Goal: Information Seeking & Learning: Learn about a topic

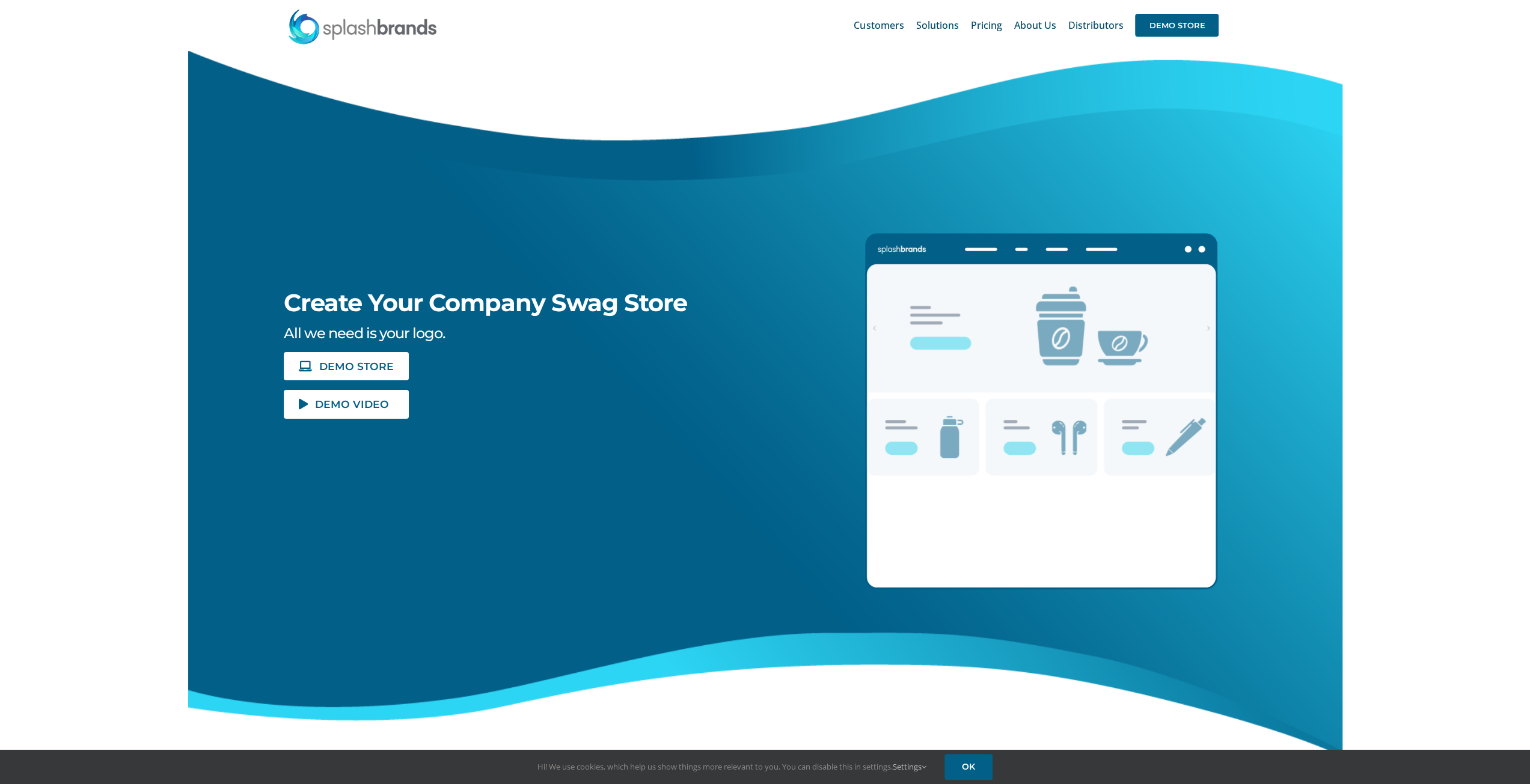
click at [376, 27] on img at bounding box center [362, 26] width 150 height 36
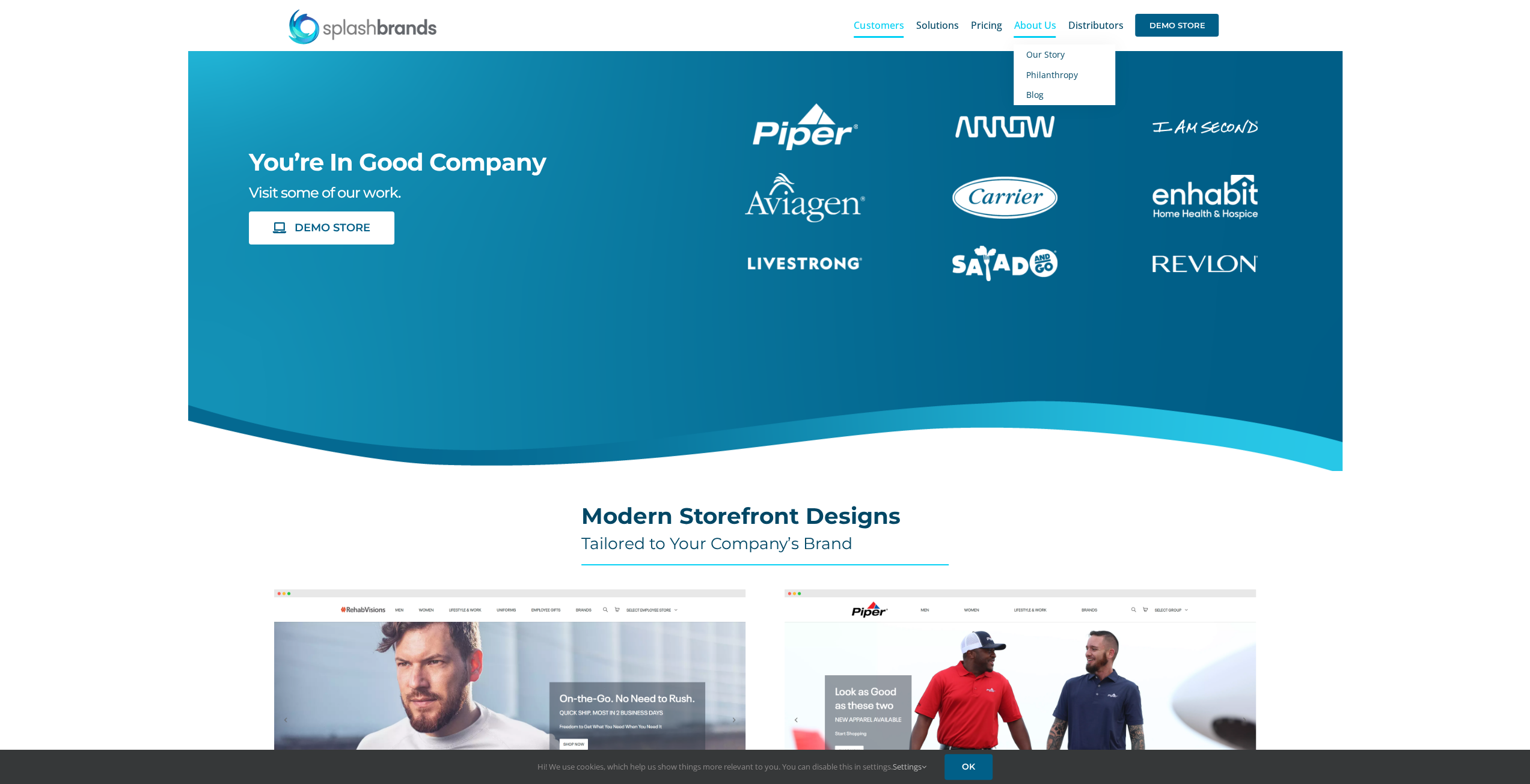
click at [1037, 26] on span "About Us" at bounding box center [1035, 26] width 42 height 10
click at [1037, 54] on span "Our Story" at bounding box center [1045, 54] width 39 height 12
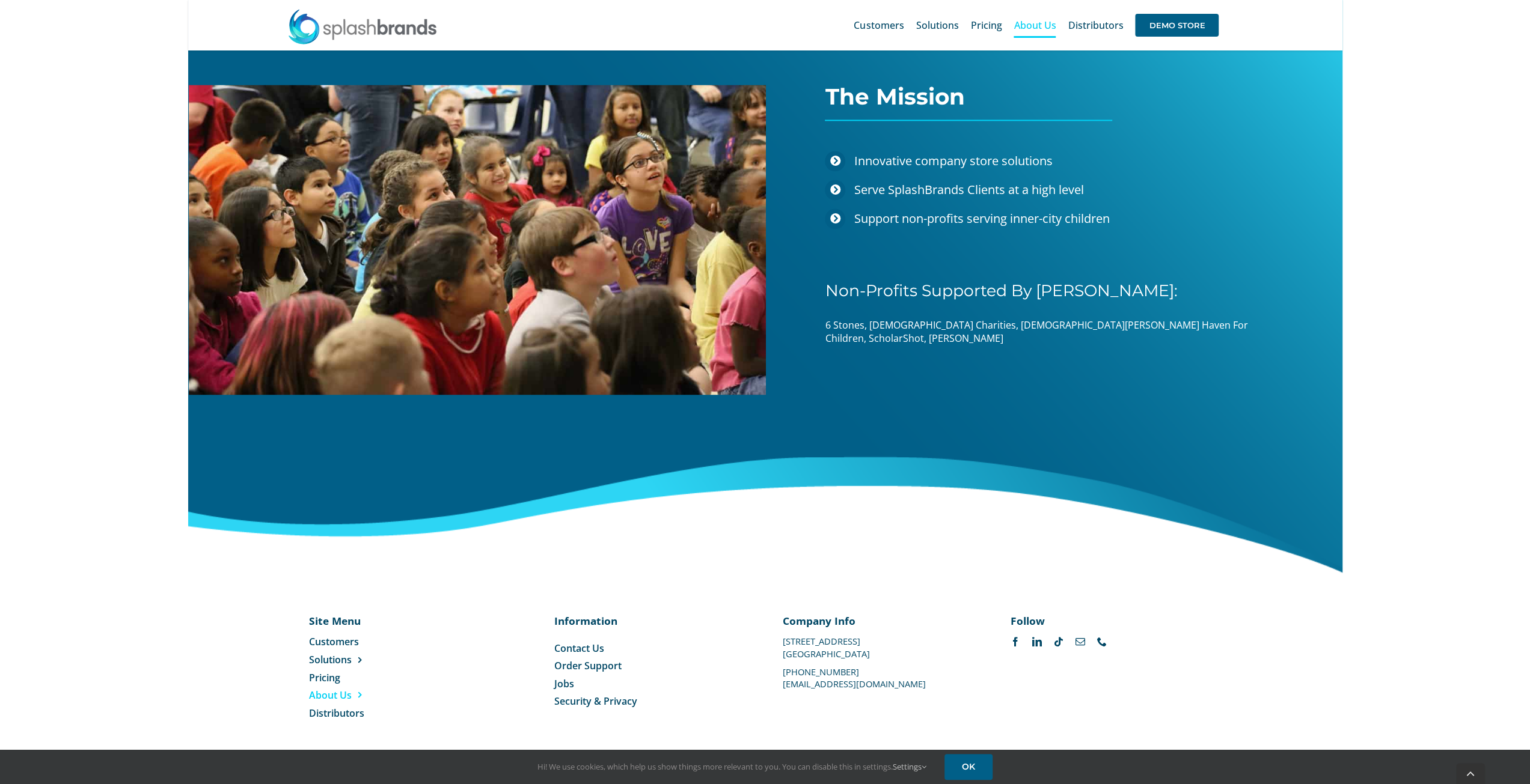
scroll to position [1644, 0]
click at [330, 690] on span "About Us" at bounding box center [330, 694] width 43 height 13
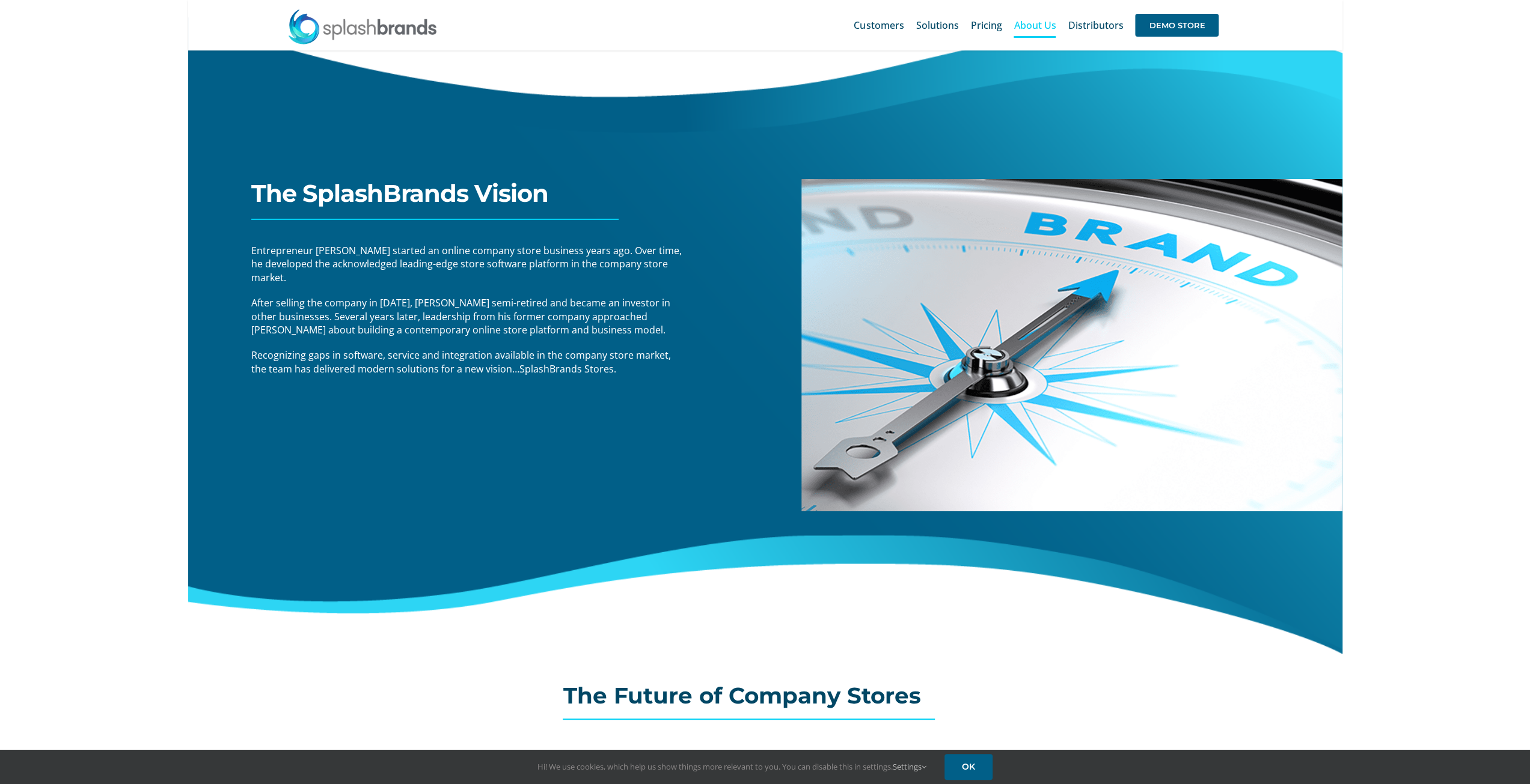
scroll to position [0, 0]
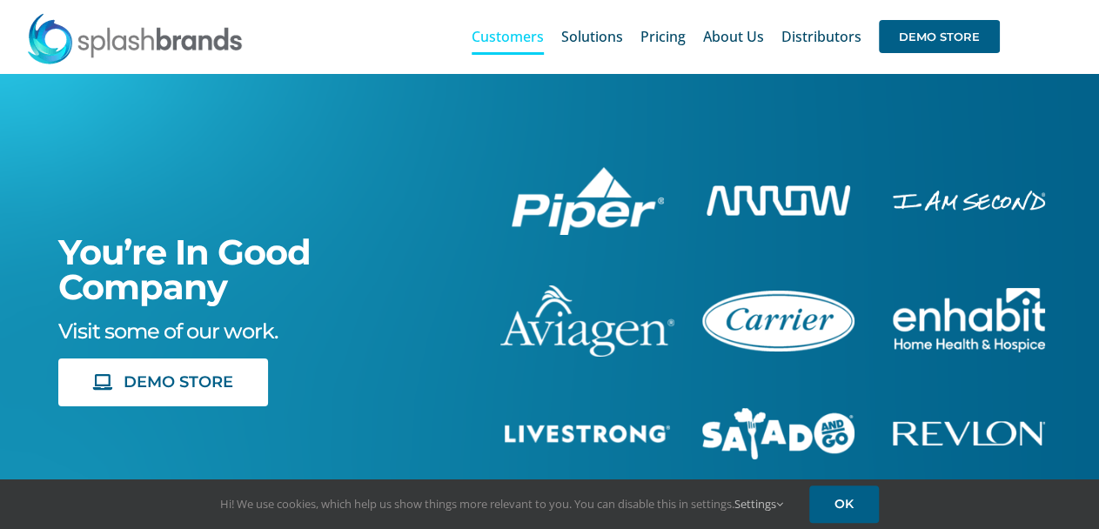
click at [165, 44] on img at bounding box center [134, 38] width 217 height 52
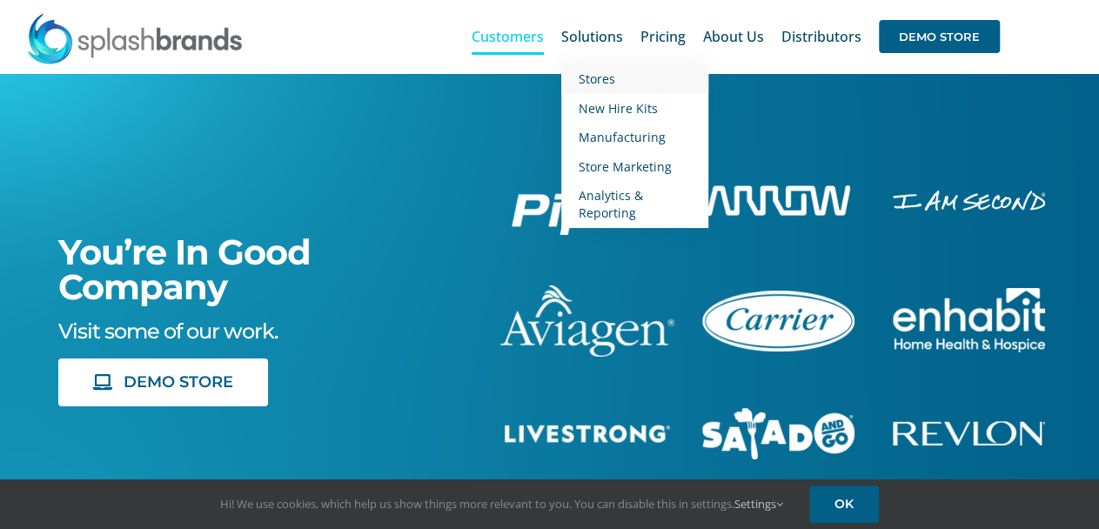
click at [602, 77] on span "Stores" at bounding box center [596, 78] width 37 height 17
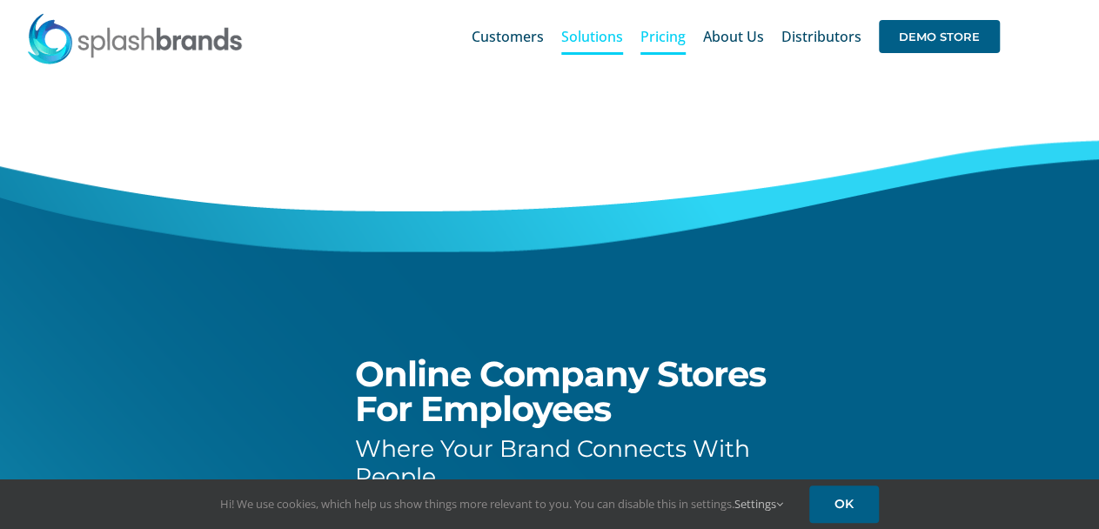
click at [652, 36] on span "Pricing" at bounding box center [662, 37] width 45 height 14
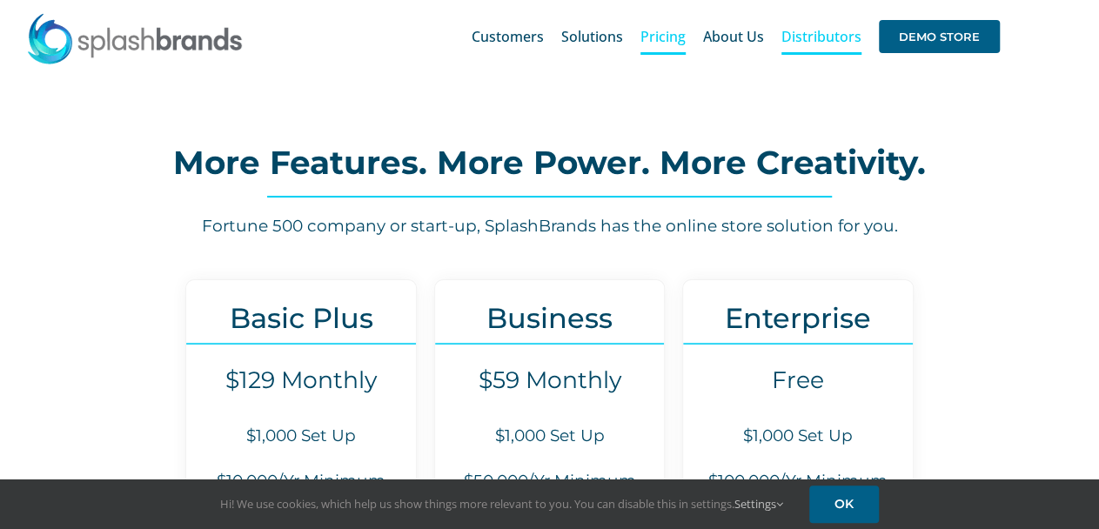
click at [839, 43] on span "Distributors" at bounding box center [821, 37] width 80 height 14
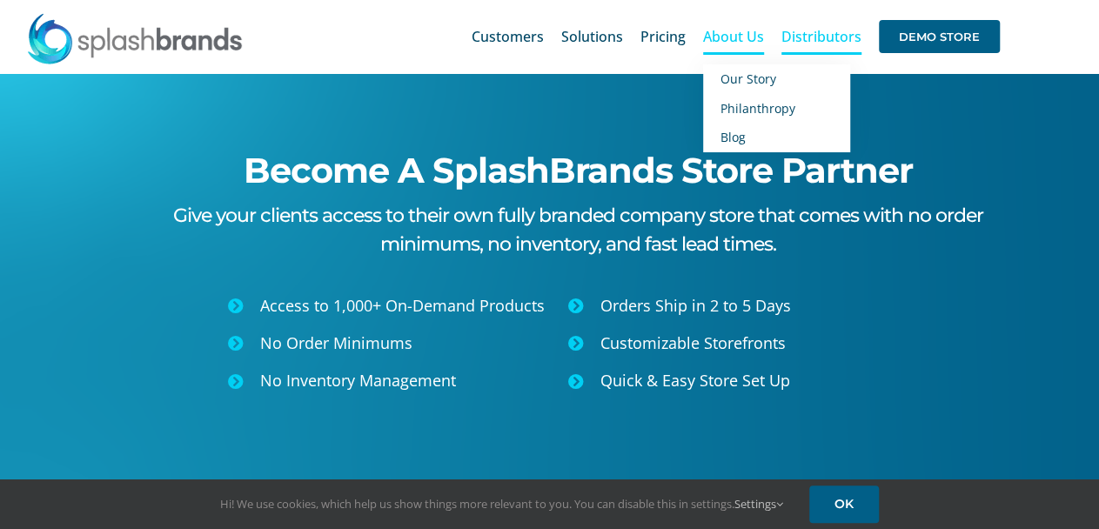
click at [741, 42] on span "About Us" at bounding box center [733, 37] width 61 height 14
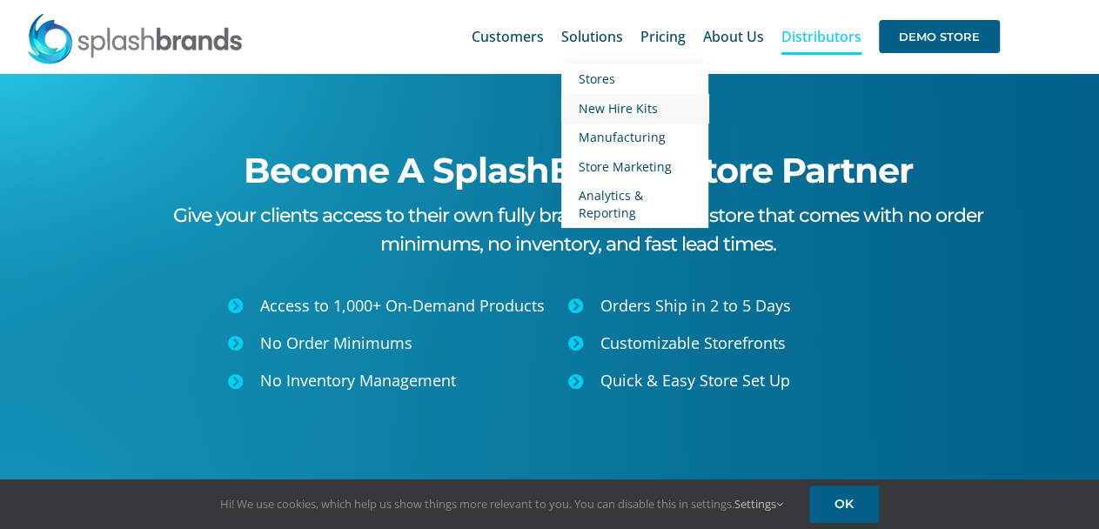
click at [599, 107] on span "New Hire Kits" at bounding box center [617, 108] width 79 height 17
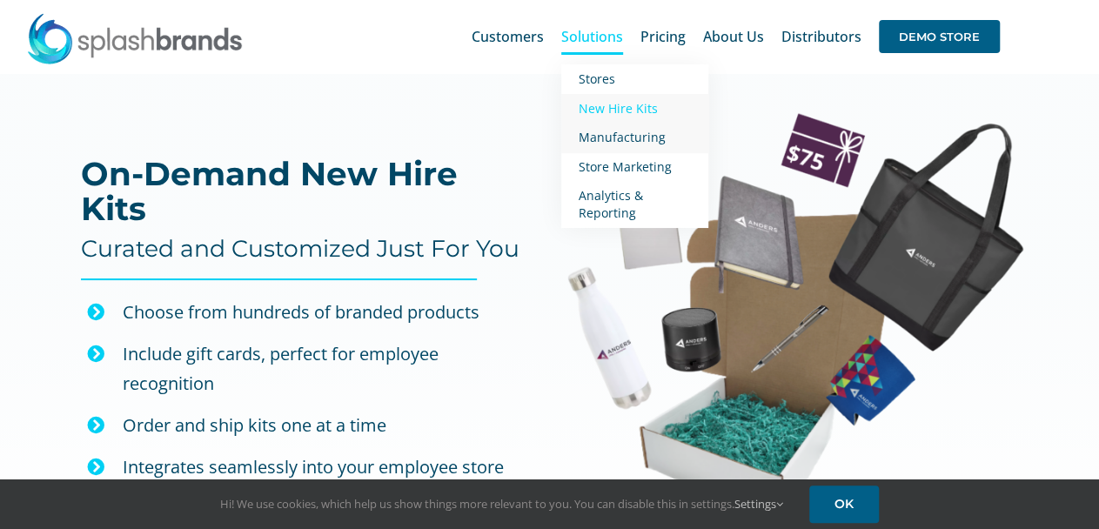
click at [652, 130] on span "Manufacturing" at bounding box center [621, 137] width 87 height 17
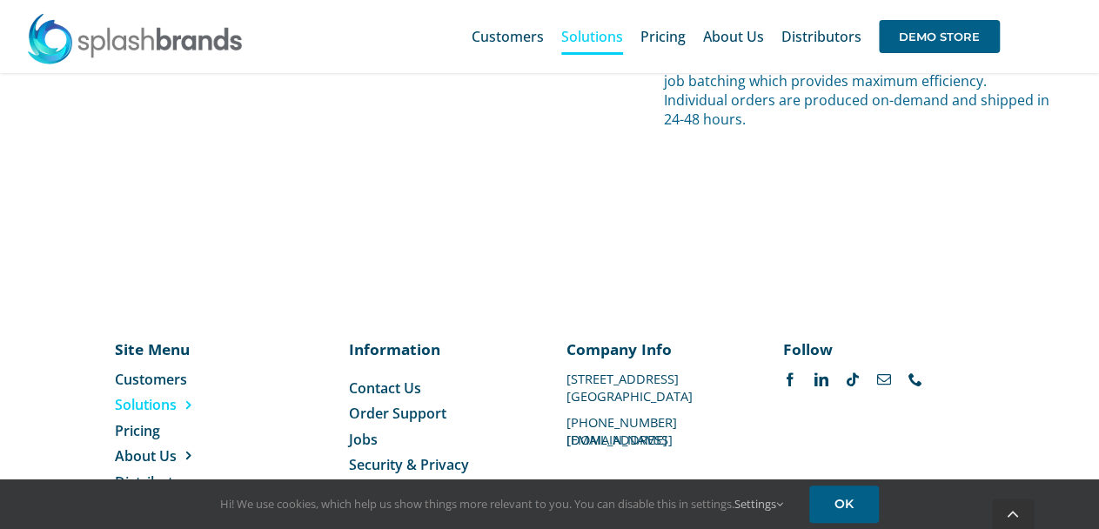
scroll to position [7626, 0]
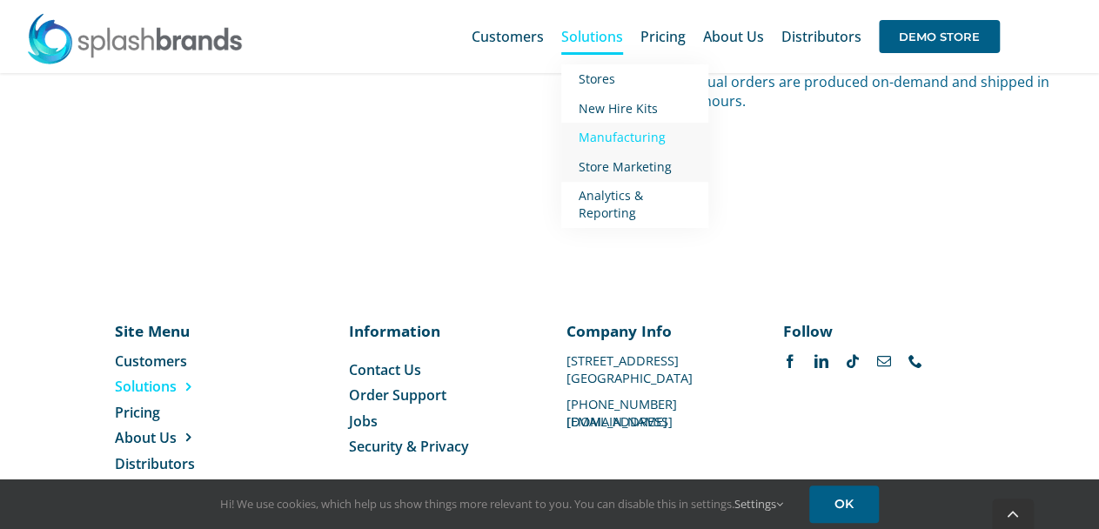
click at [623, 164] on span "Store Marketing" at bounding box center [624, 166] width 93 height 17
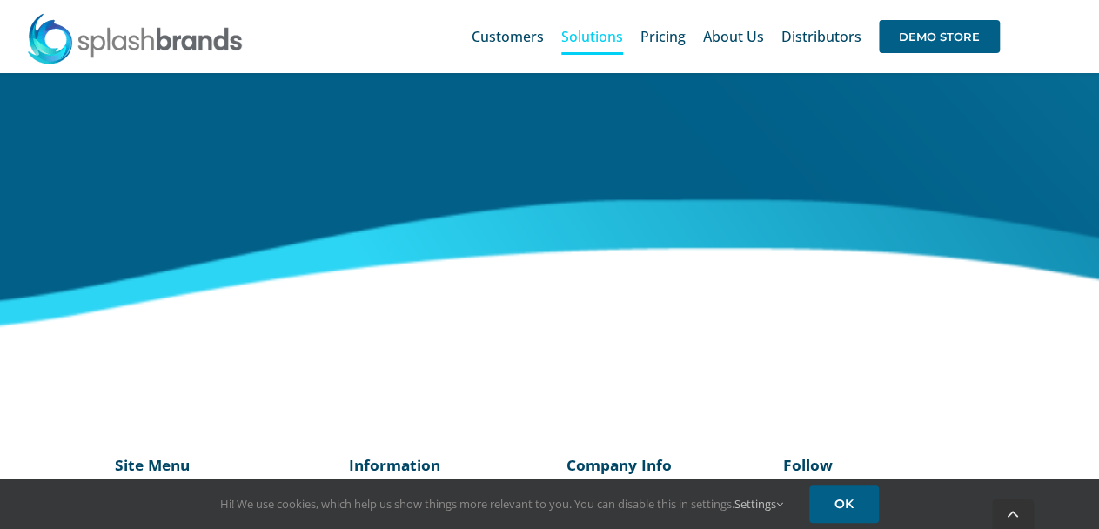
scroll to position [2998, 0]
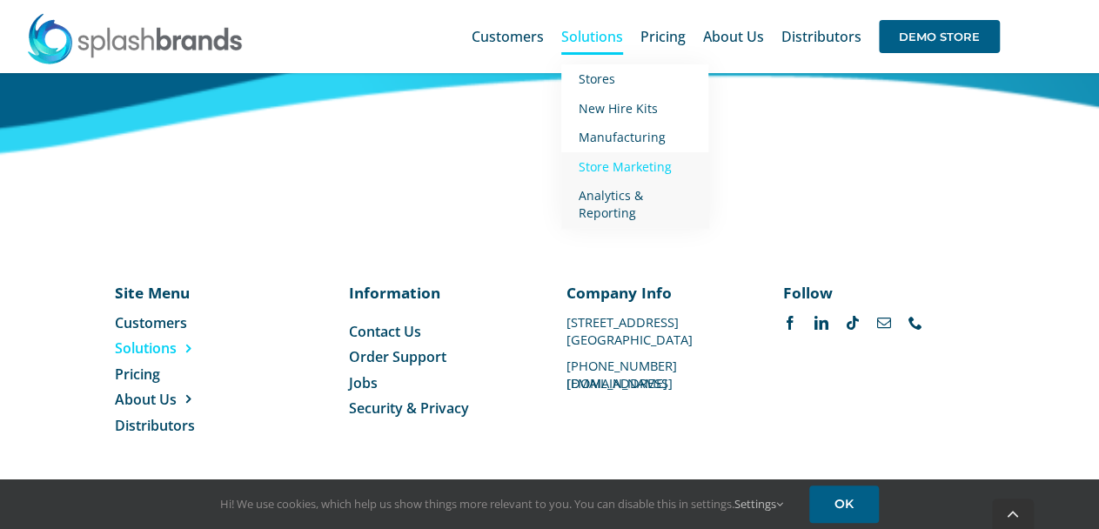
click at [622, 204] on span "Analytics & Reporting" at bounding box center [610, 204] width 64 height 34
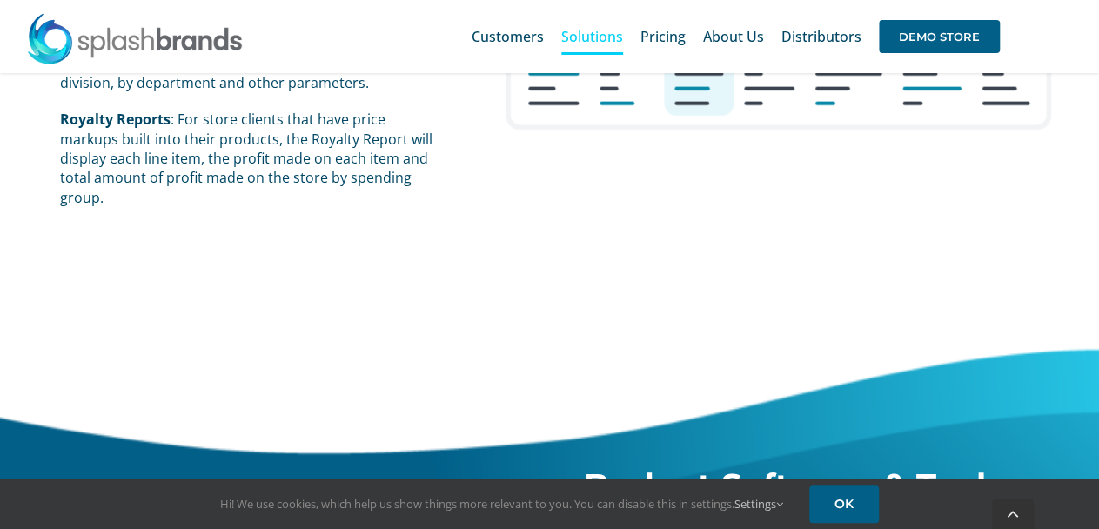
scroll to position [2523, 0]
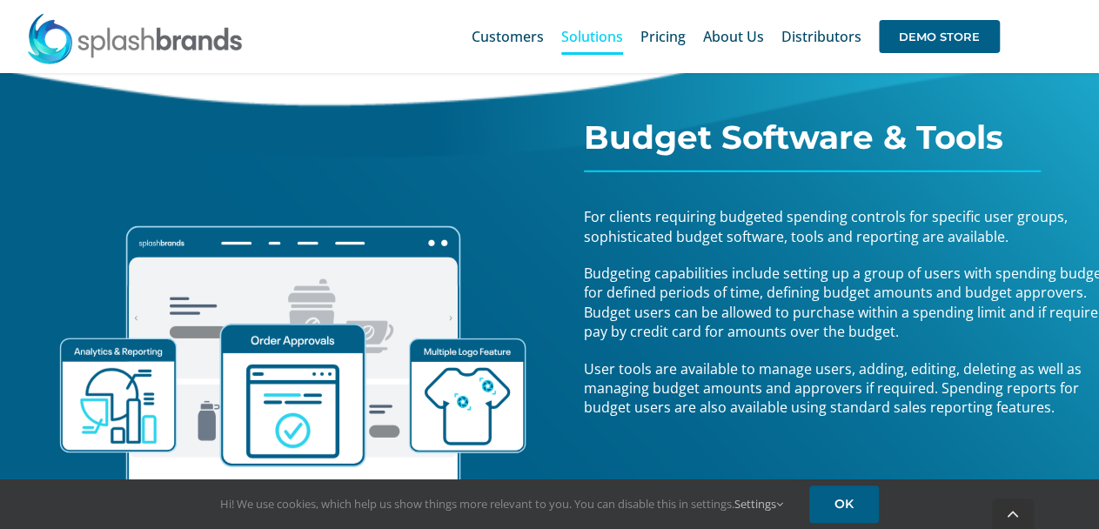
click at [694, 24] on li "Pricing" at bounding box center [671, 37] width 63 height 56
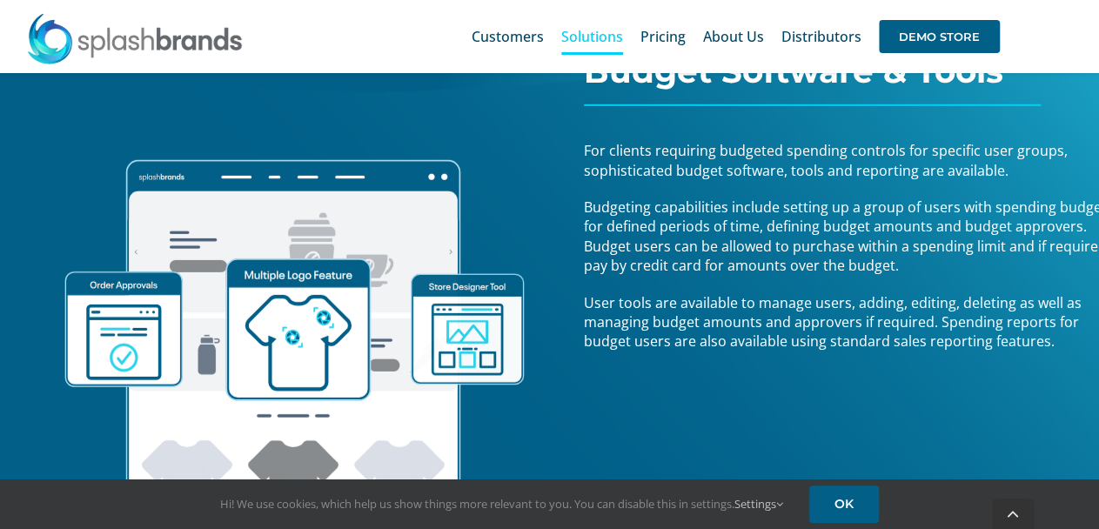
scroll to position [2697, 0]
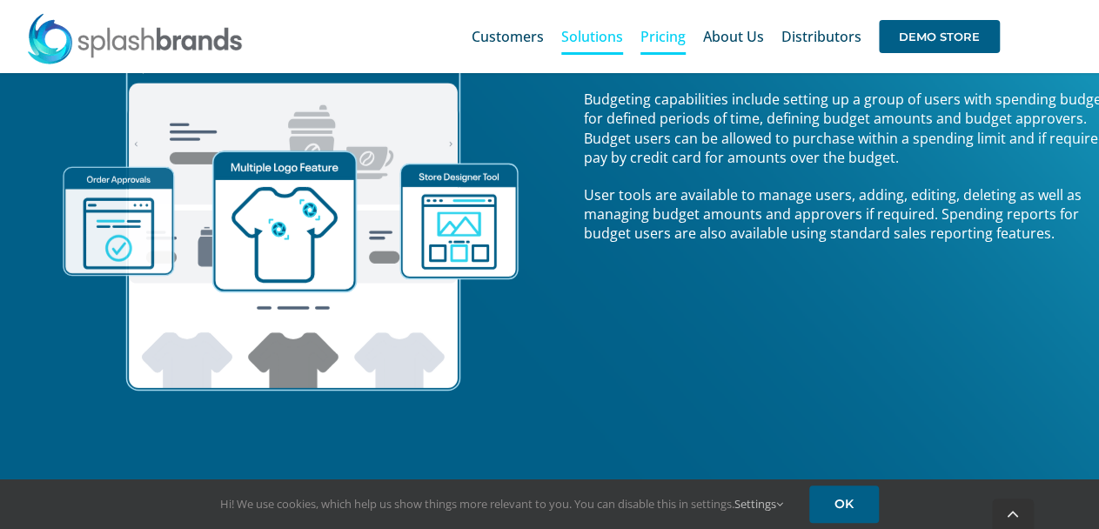
click at [685, 48] on link "Pricing" at bounding box center [662, 37] width 45 height 56
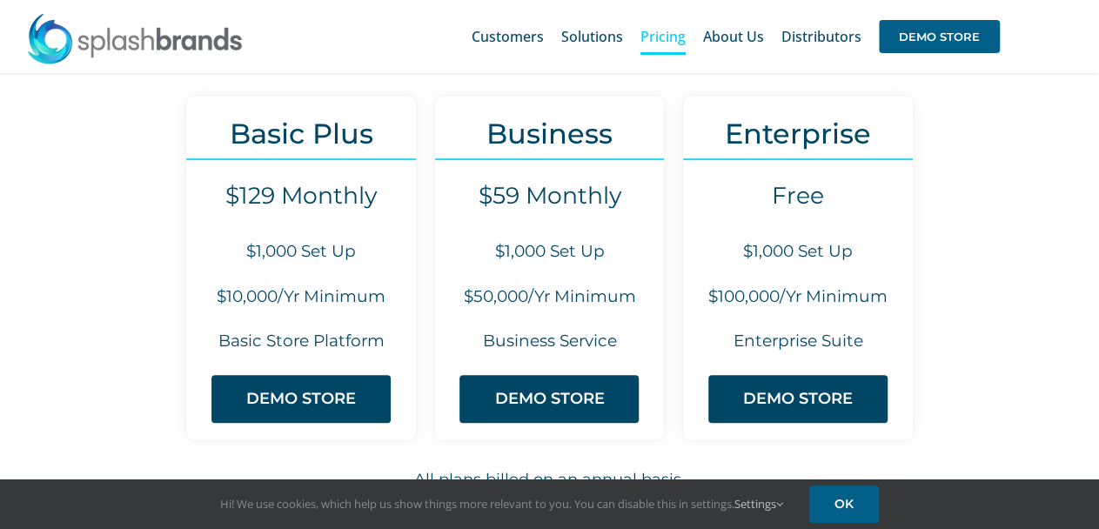
scroll to position [160, 0]
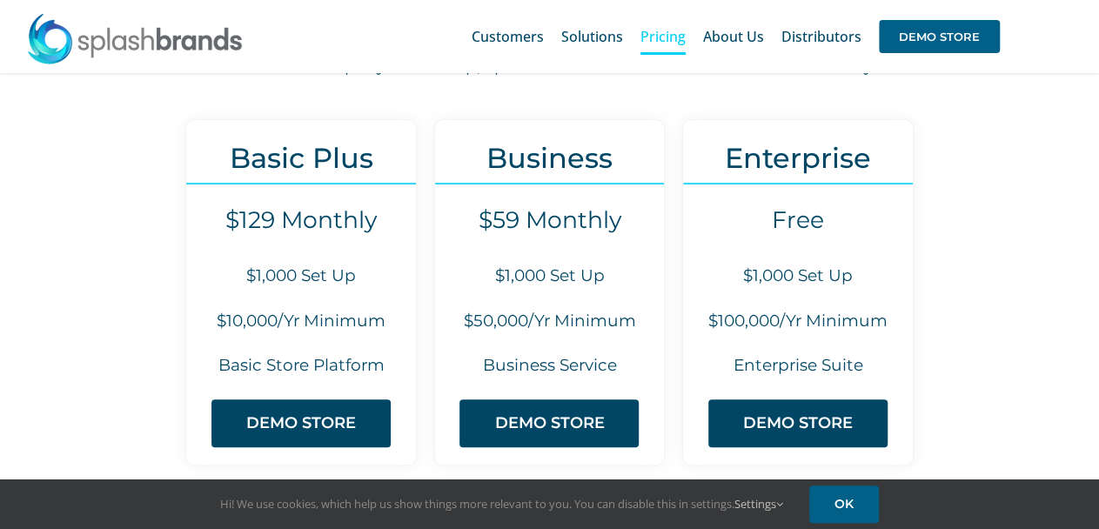
click at [1074, 144] on div "Basic Plus $129 Monthly $1,000 Set Up $10,000/Yr Minimum Basic Store Platform D…" at bounding box center [549, 324] width 1099 height 456
click at [1015, 387] on div "Basic Plus $129 Monthly $1,000 Set Up $10,000/Yr Minimum Basic Store Platform D…" at bounding box center [549, 335] width 993 height 432
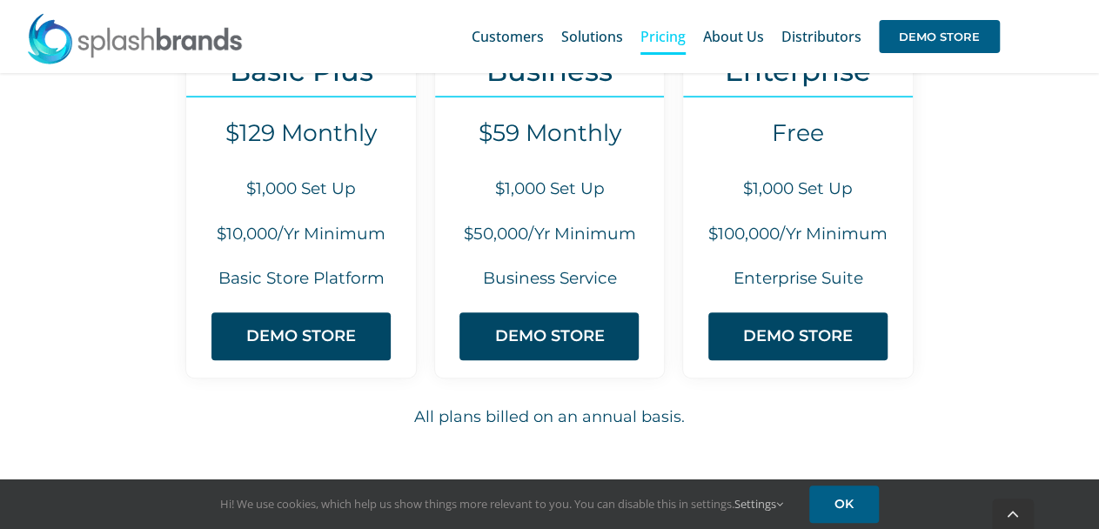
scroll to position [0, 0]
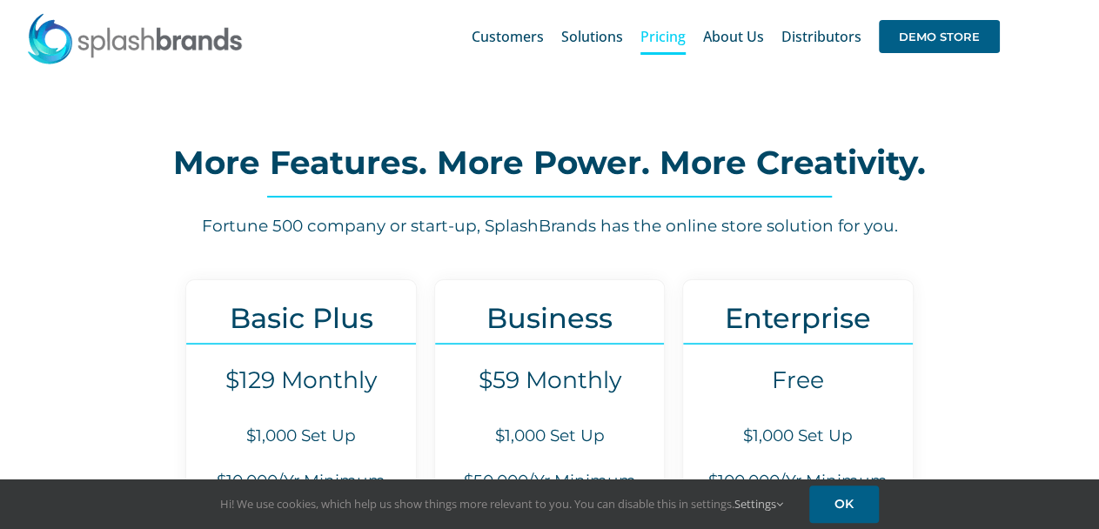
click at [944, 309] on div "Basic Plus $129 Monthly $1,000 Set Up $10,000/Yr Minimum Basic Store Platform D…" at bounding box center [549, 495] width 993 height 432
click at [893, 203] on div "More Features. More Power. More Creativity. Fortune 500 company or start-up, Sp…" at bounding box center [549, 188] width 925 height 102
click at [962, 157] on h2 "More Features. More Power. More Creativity." at bounding box center [549, 162] width 925 height 35
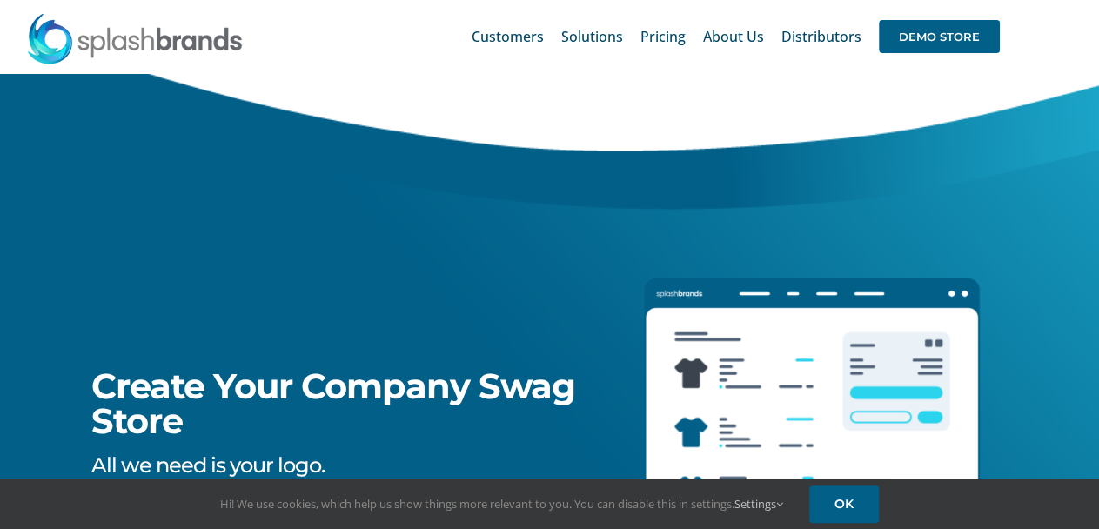
scroll to position [174, 0]
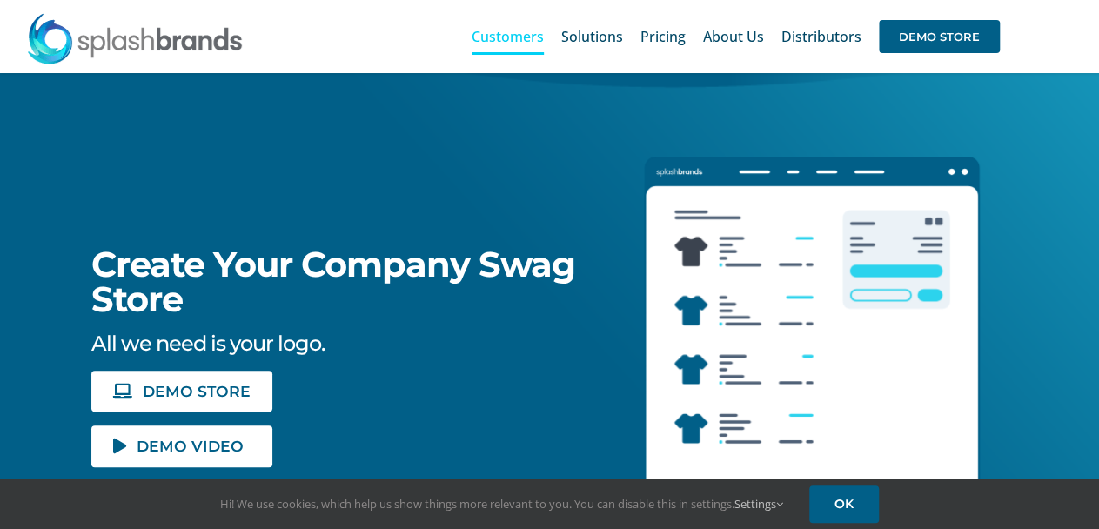
click at [512, 40] on span "Customers" at bounding box center [507, 37] width 72 height 14
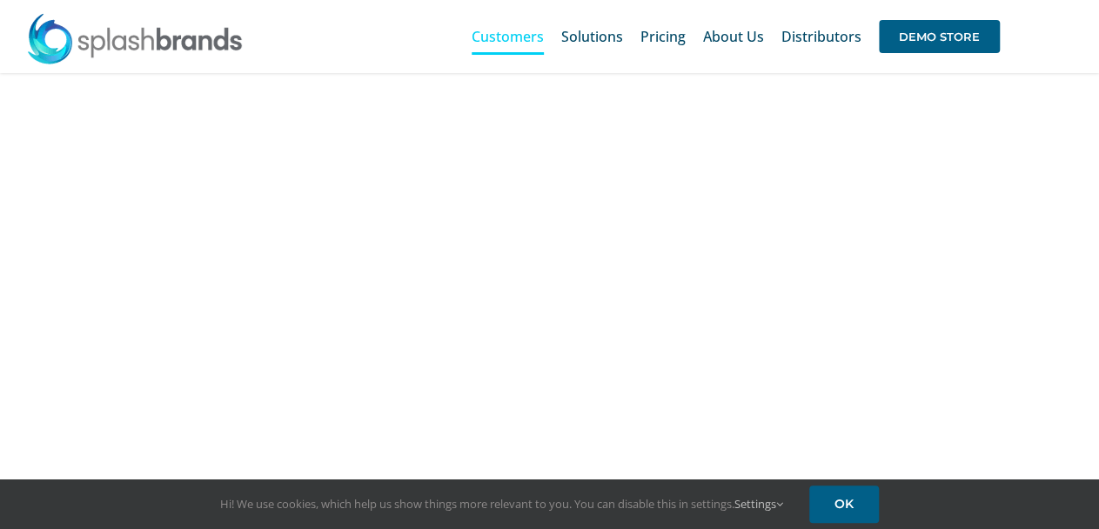
scroll to position [1114, 0]
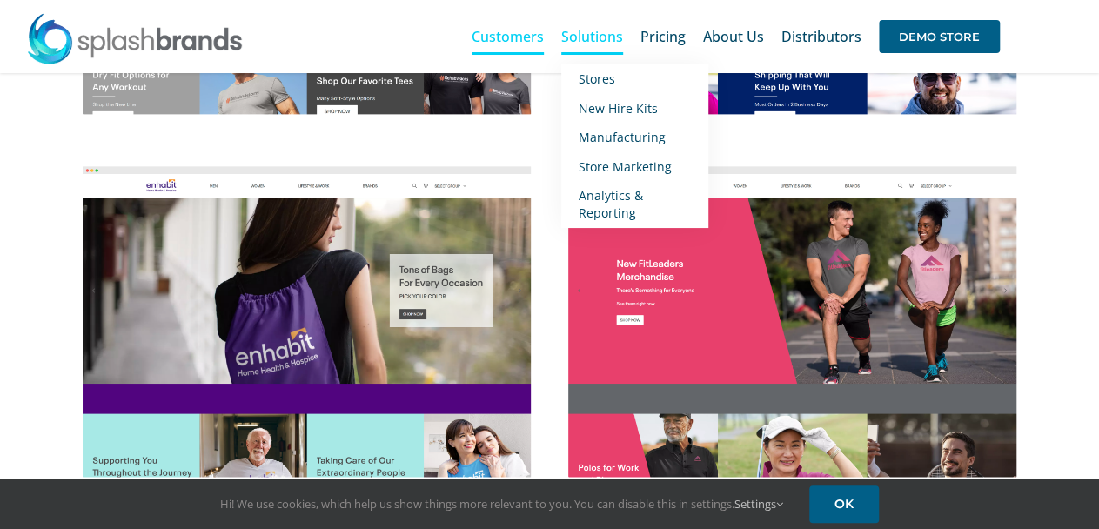
click at [617, 34] on span "Solutions" at bounding box center [592, 37] width 62 height 14
click at [610, 76] on span "Stores" at bounding box center [596, 78] width 37 height 17
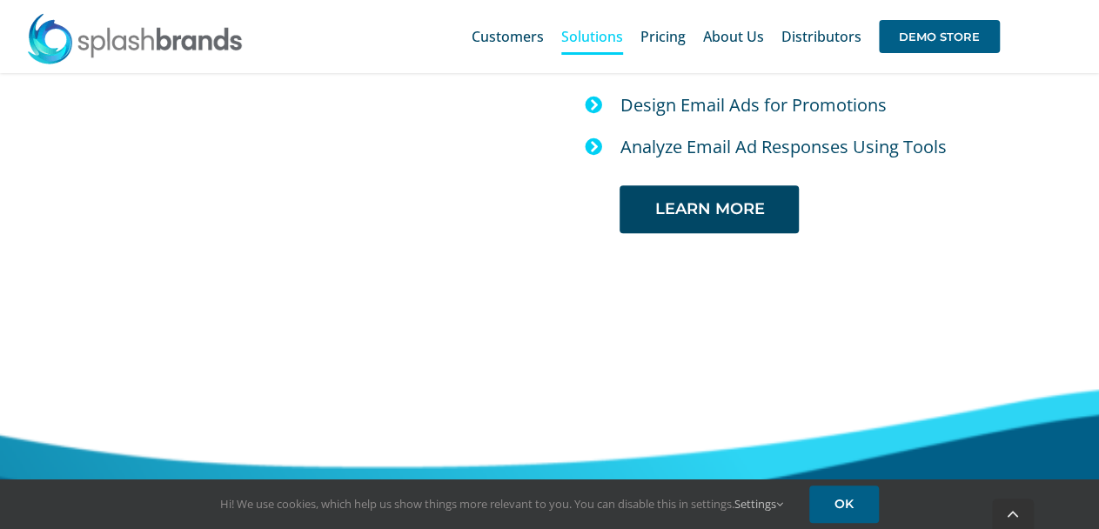
scroll to position [3727, 0]
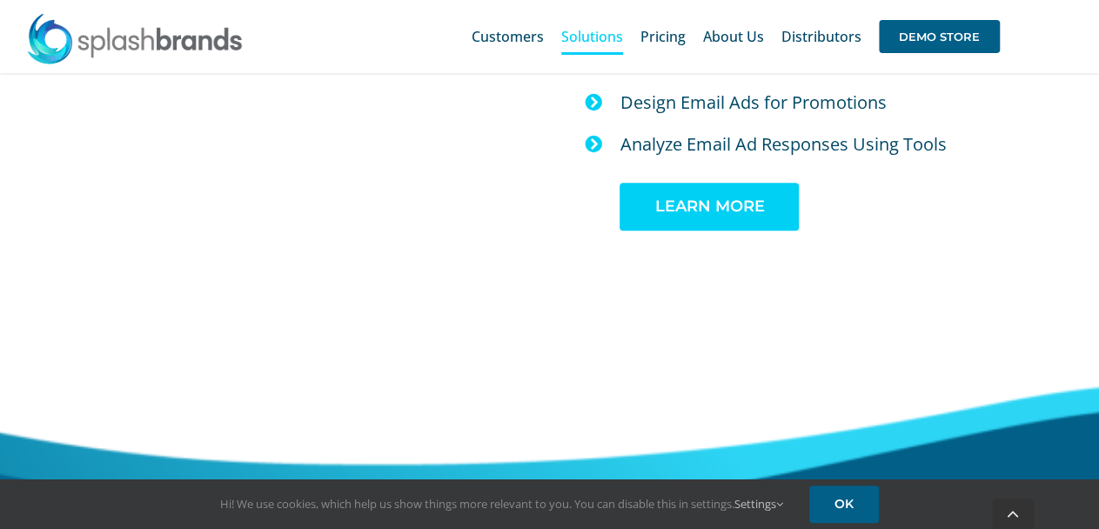
click at [689, 216] on span "LEARN MORE" at bounding box center [709, 206] width 110 height 18
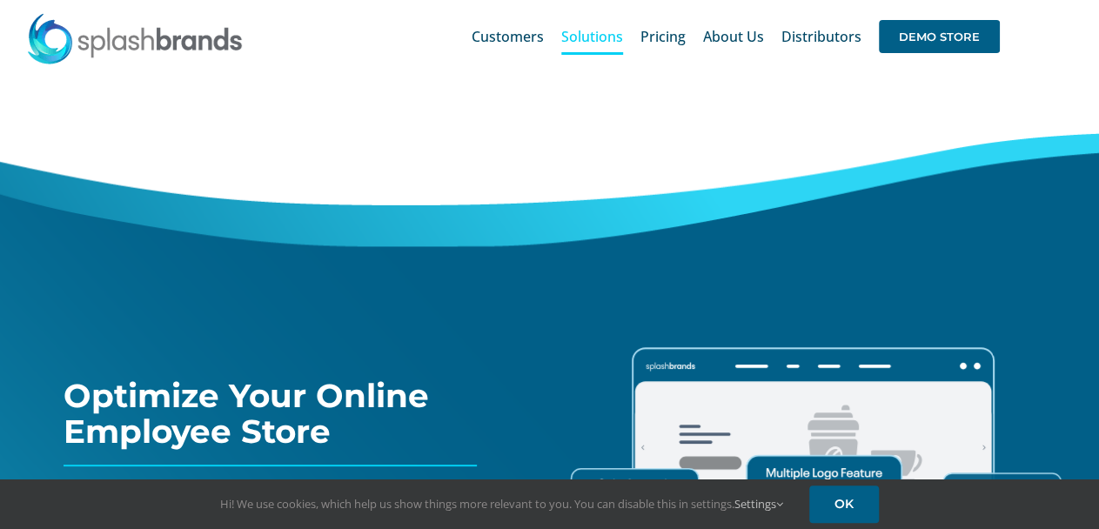
click at [165, 37] on img at bounding box center [134, 38] width 217 height 52
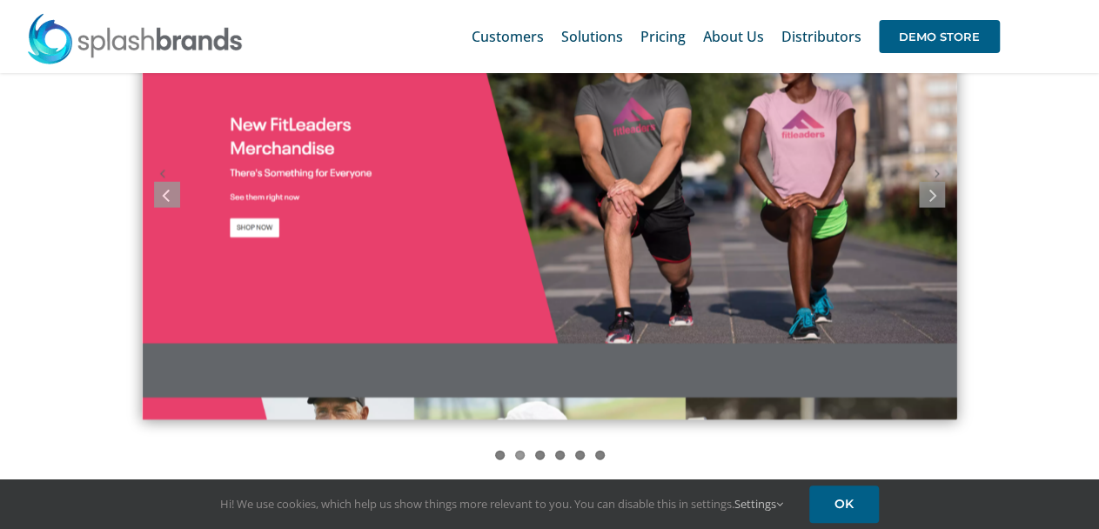
scroll to position [1566, 0]
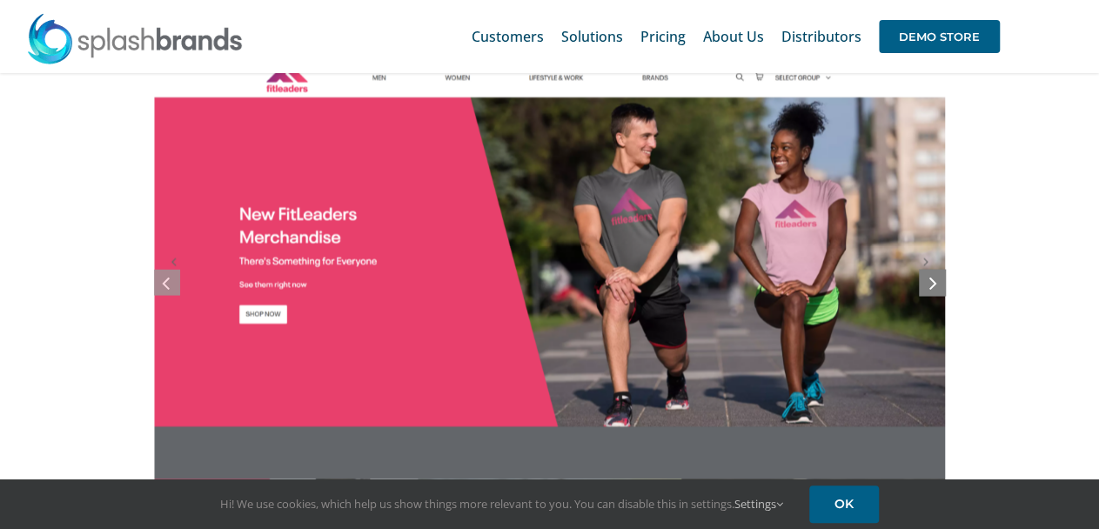
click at [933, 278] on icon at bounding box center [933, 282] width 8 height 22
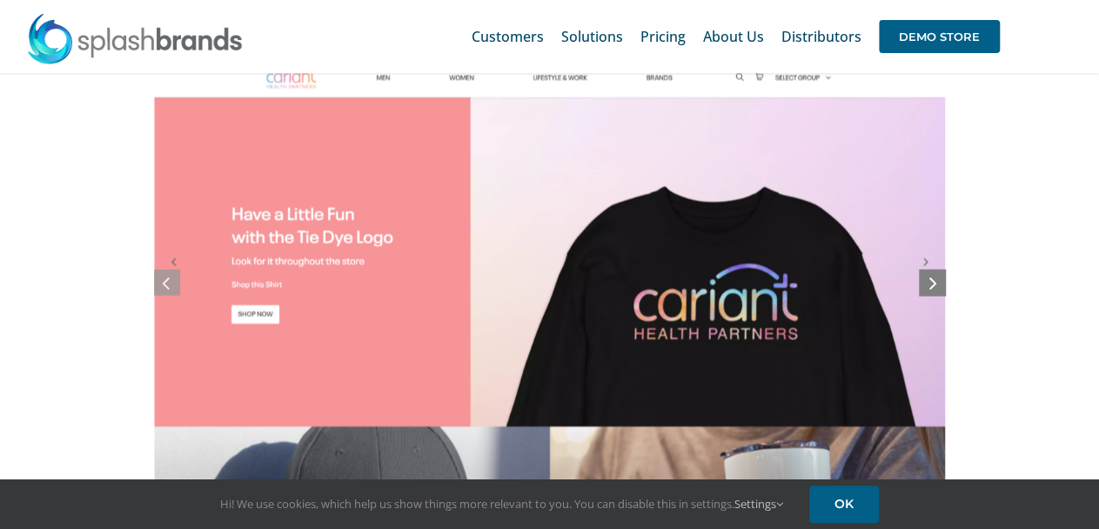
click at [933, 278] on icon at bounding box center [933, 282] width 8 height 22
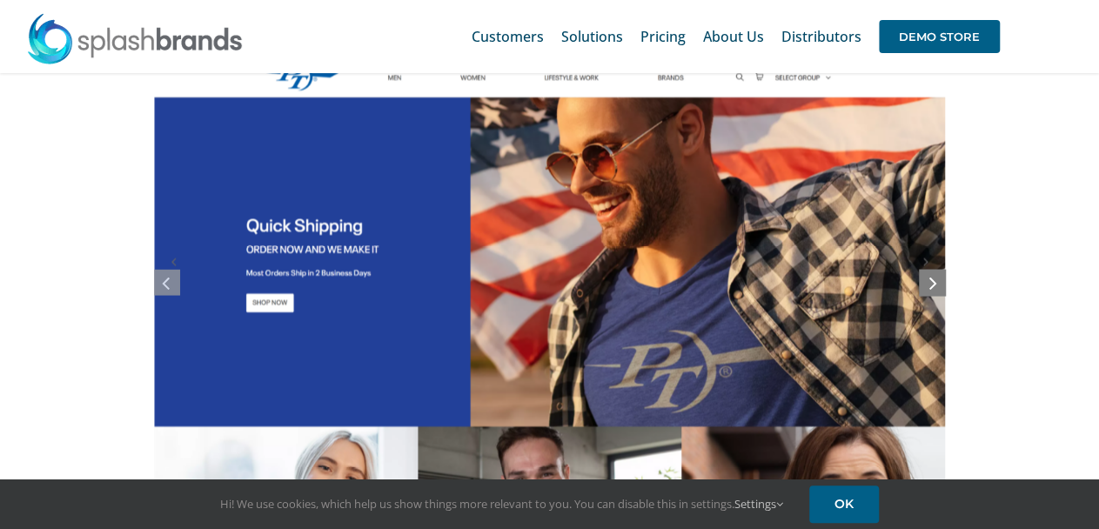
click at [933, 278] on icon at bounding box center [933, 282] width 8 height 22
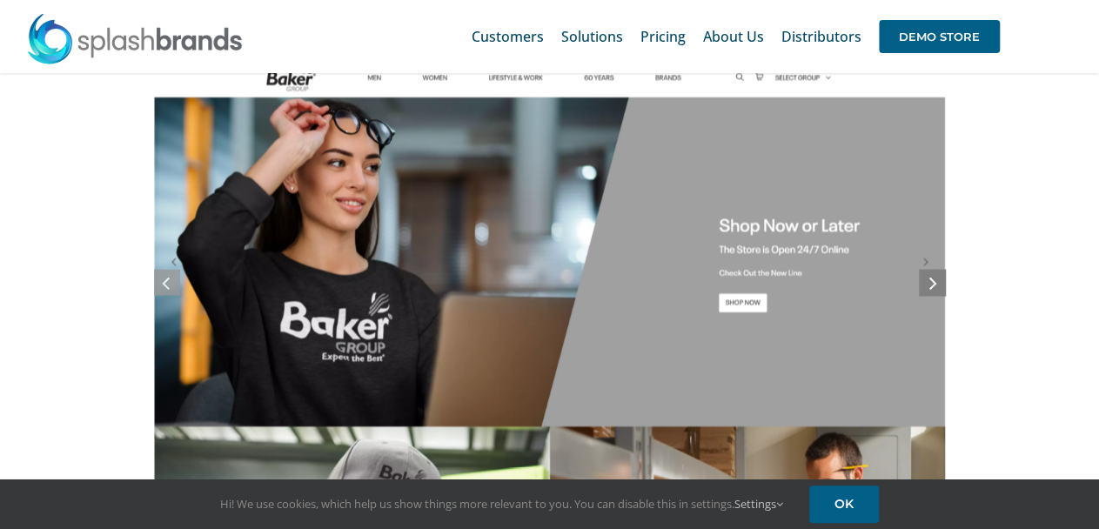
click at [933, 278] on icon at bounding box center [933, 282] width 8 height 22
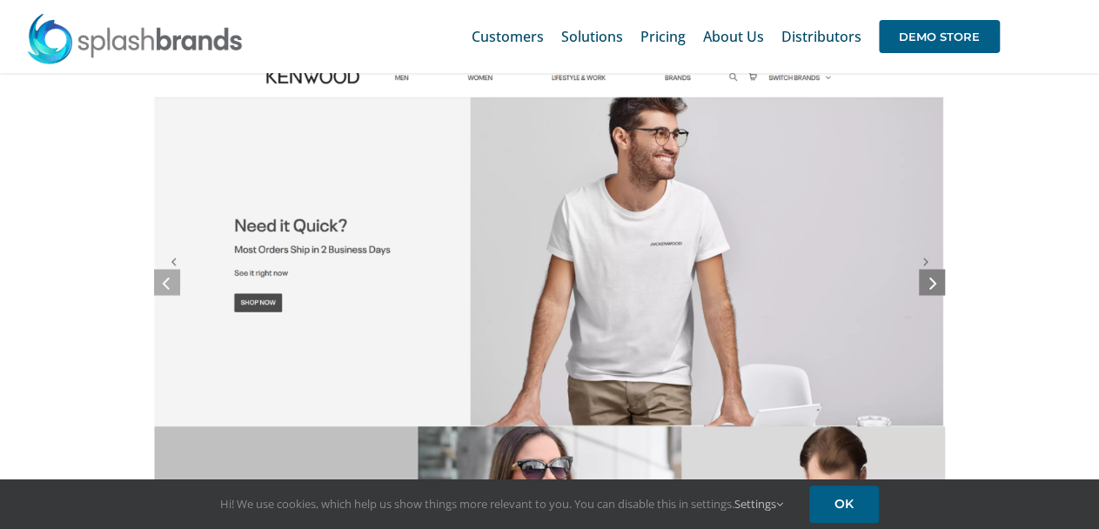
click at [933, 278] on icon at bounding box center [933, 282] width 8 height 22
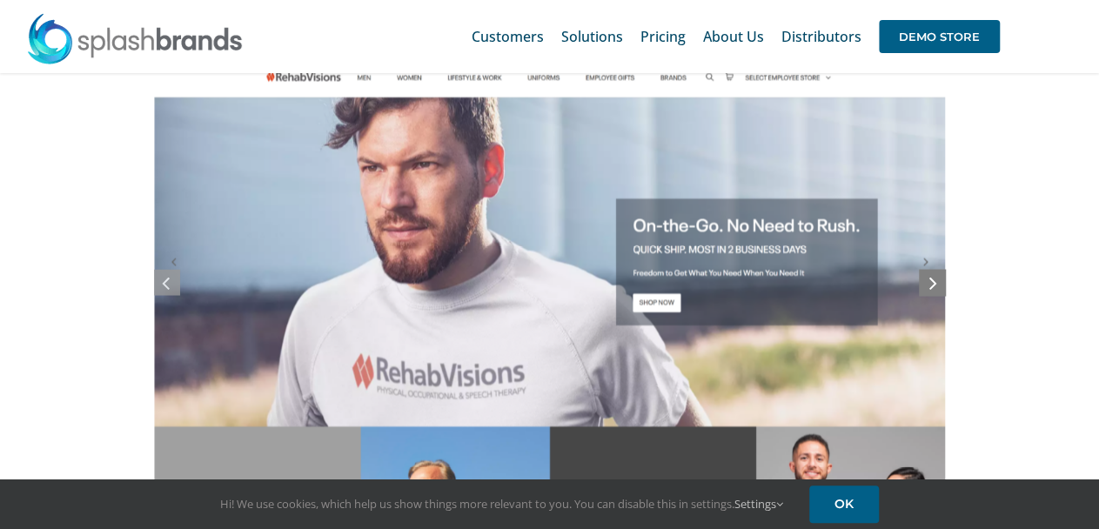
click at [933, 278] on icon at bounding box center [933, 282] width 8 height 22
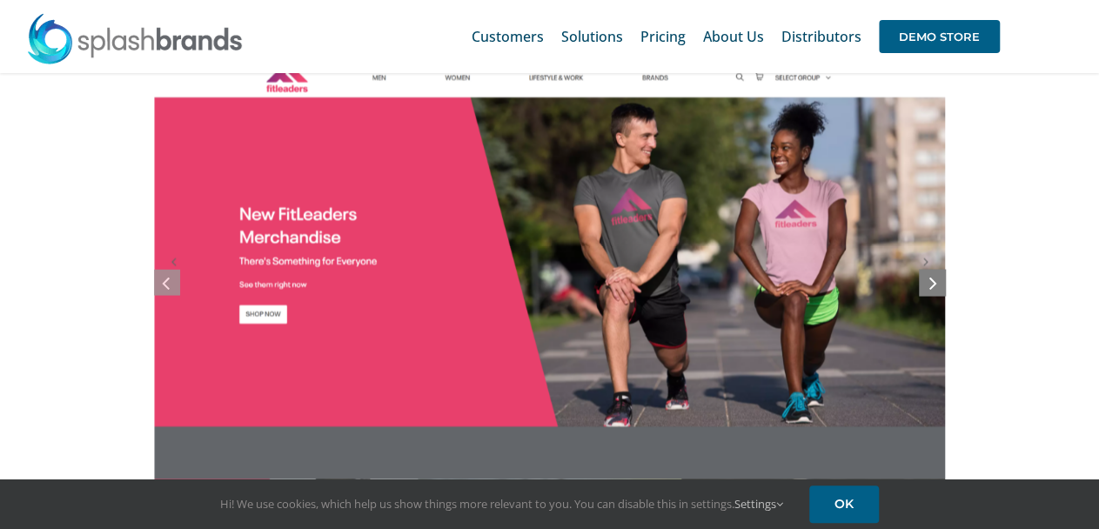
click at [933, 278] on icon at bounding box center [933, 282] width 8 height 22
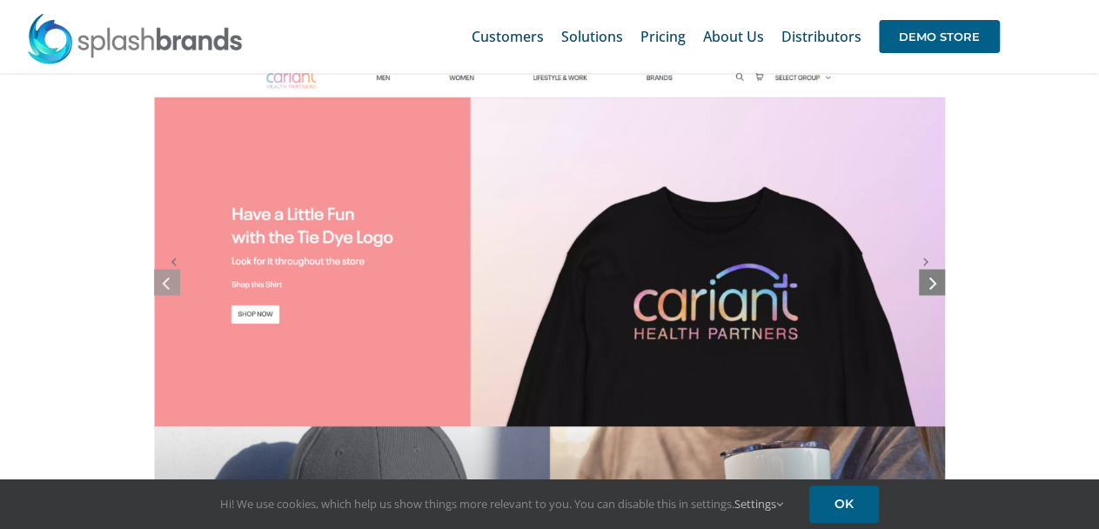
click at [933, 278] on icon at bounding box center [933, 282] width 8 height 22
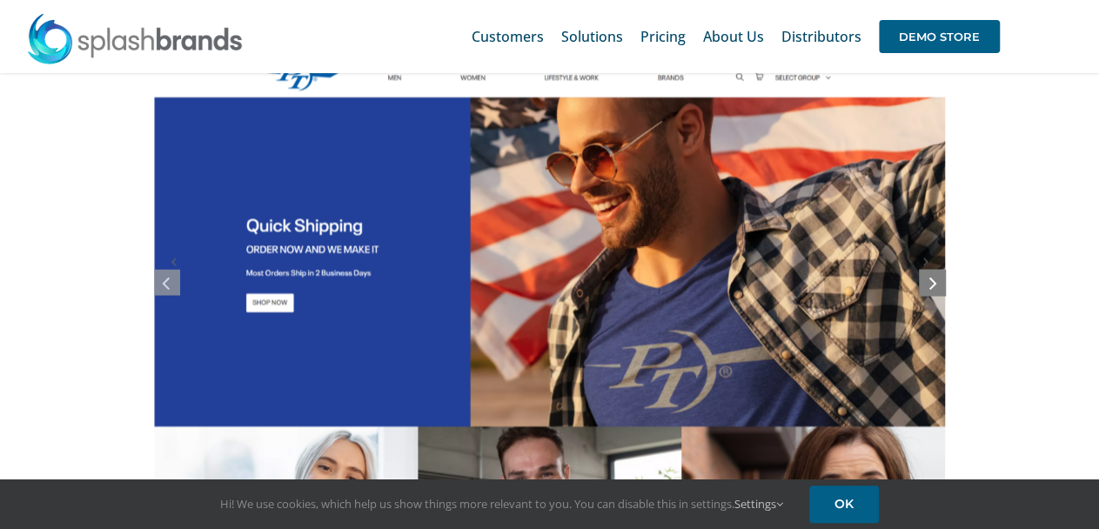
click at [933, 278] on icon at bounding box center [933, 282] width 8 height 22
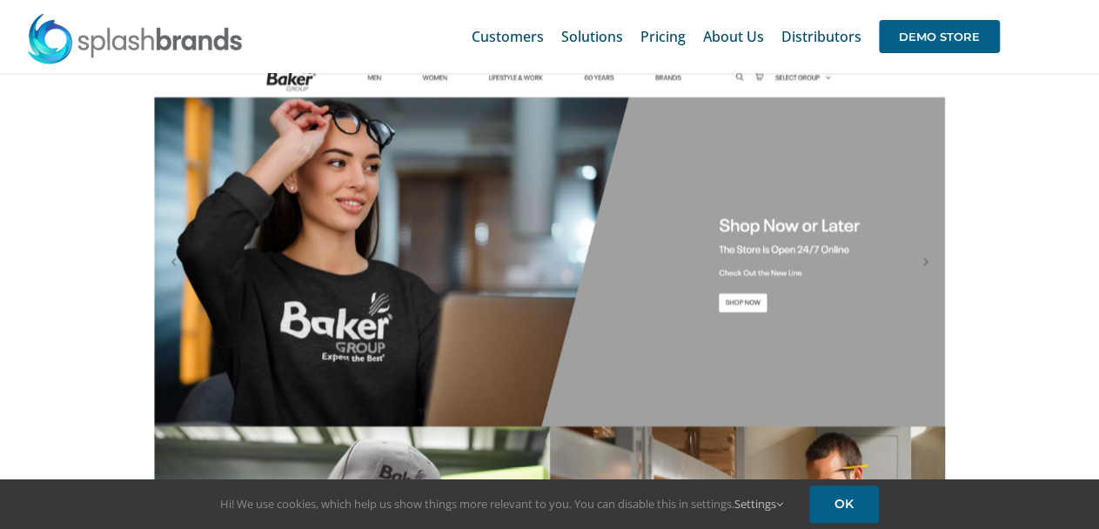
click at [1007, 241] on div "1 2 3 4 5 6" at bounding box center [549, 309] width 1099 height 532
click at [75, 30] on img at bounding box center [134, 38] width 217 height 52
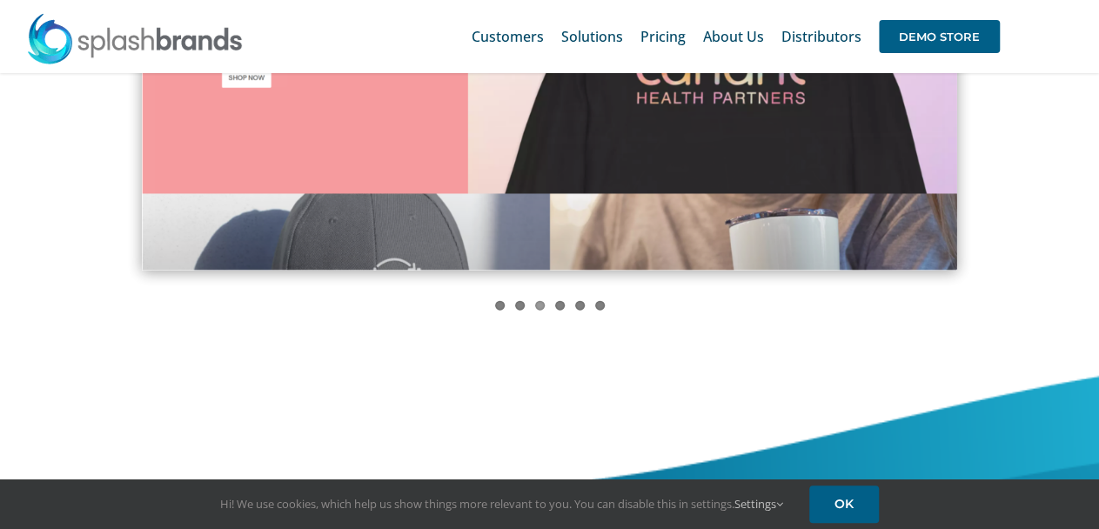
scroll to position [1566, 0]
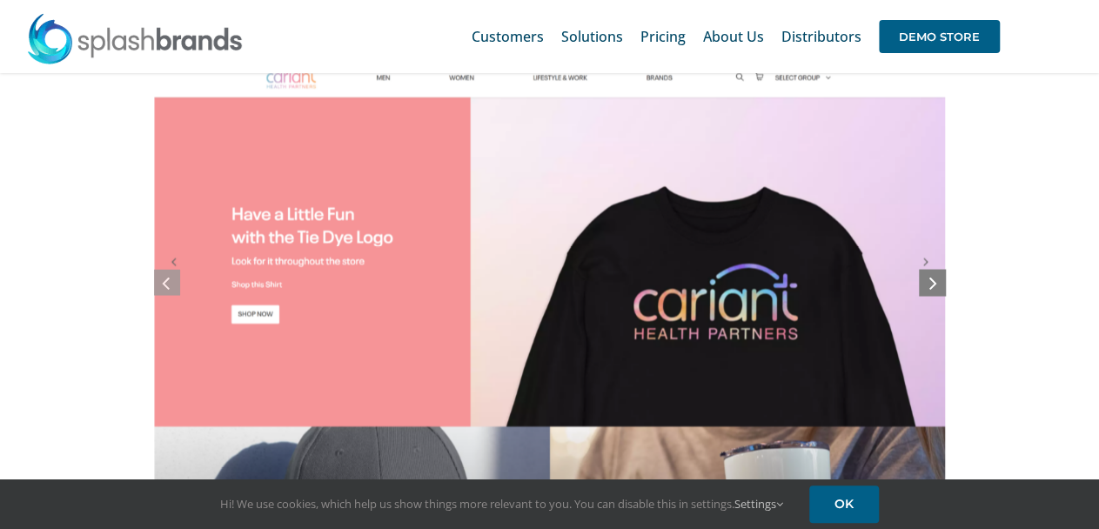
click at [933, 290] on icon at bounding box center [933, 282] width 8 height 22
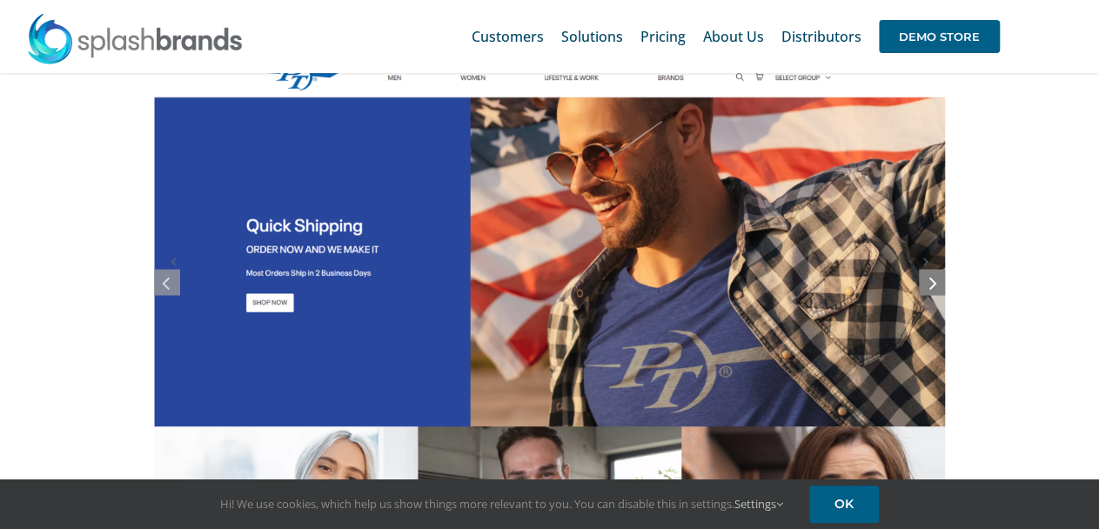
click at [933, 290] on icon at bounding box center [933, 282] width 8 height 22
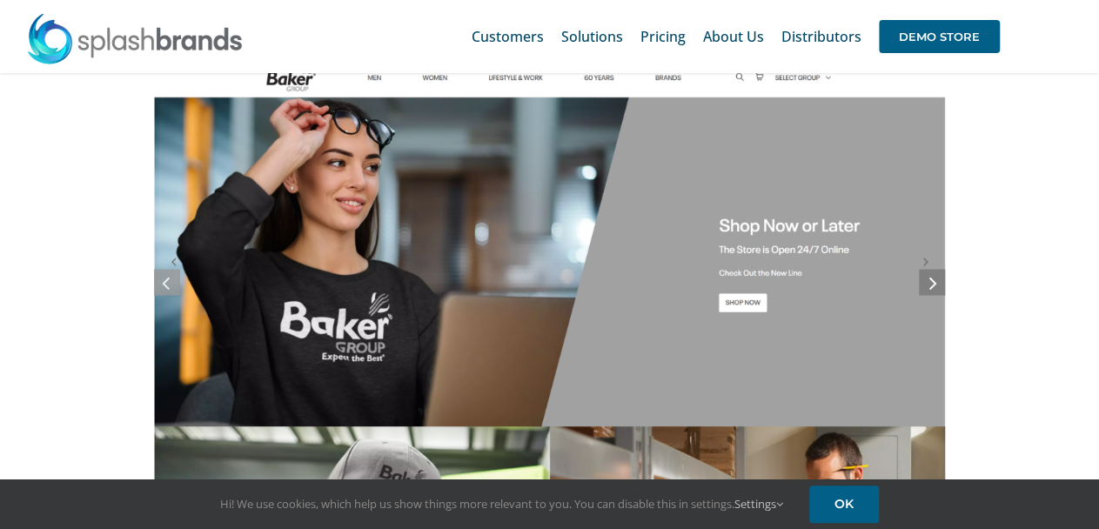
click at [933, 290] on icon at bounding box center [933, 282] width 8 height 22
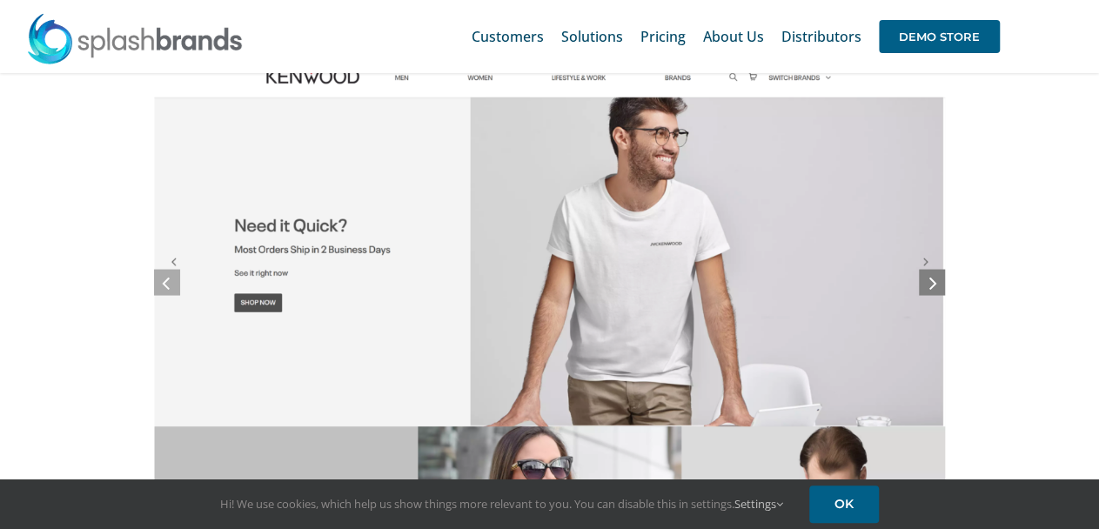
click at [933, 290] on icon at bounding box center [933, 282] width 8 height 22
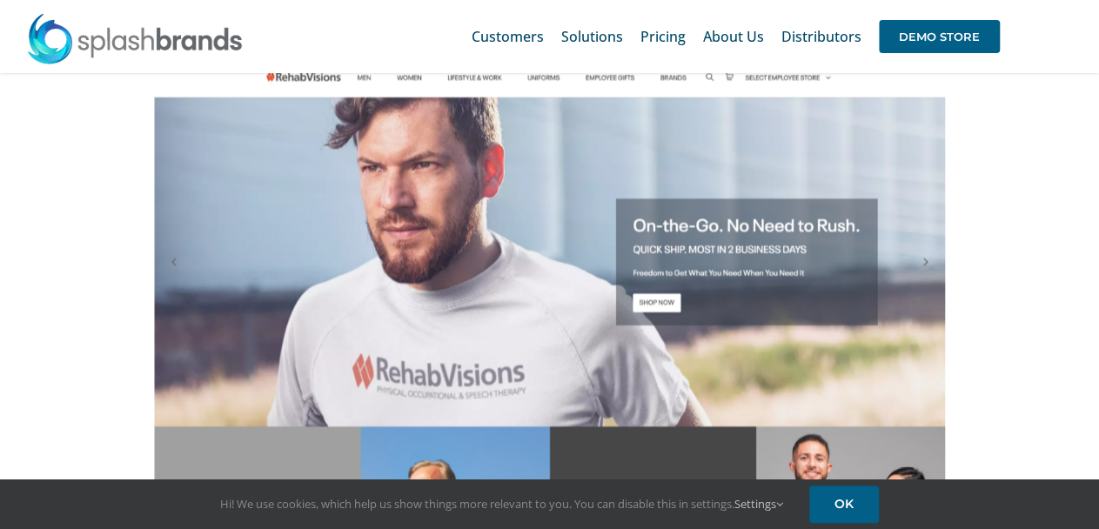
click at [75, 45] on img at bounding box center [134, 38] width 217 height 52
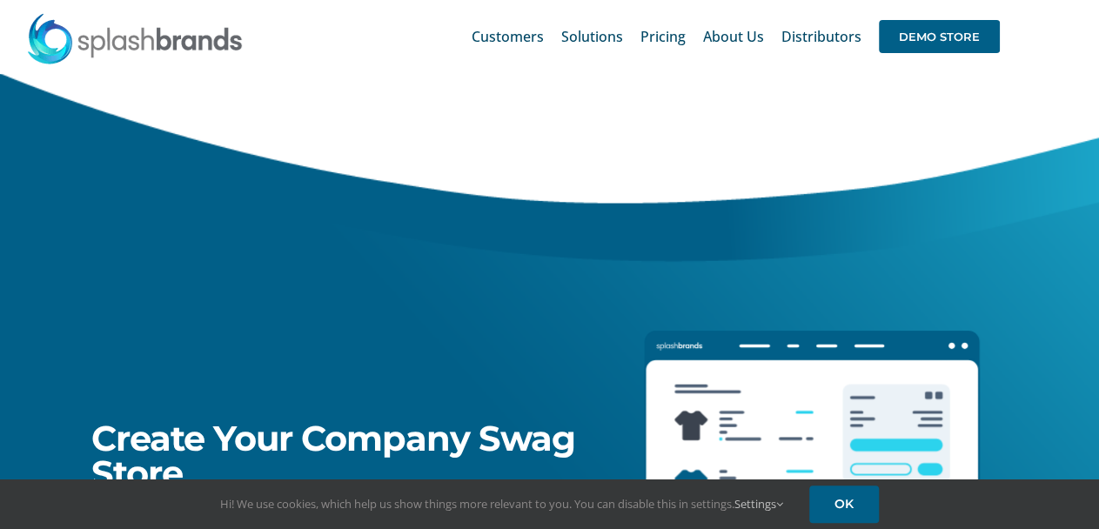
click at [148, 44] on img at bounding box center [134, 38] width 217 height 52
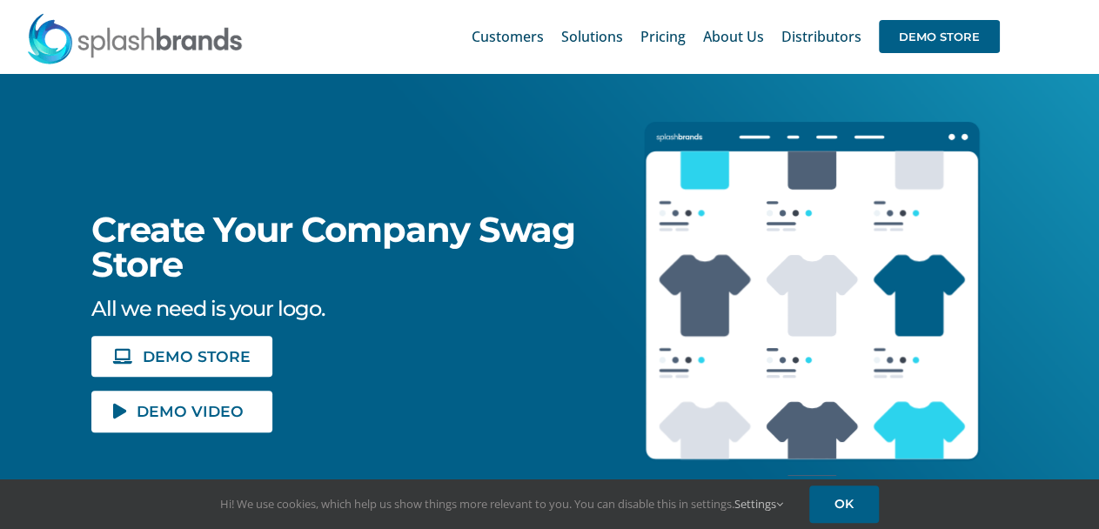
scroll to position [261, 0]
